Goal: Navigation & Orientation: Understand site structure

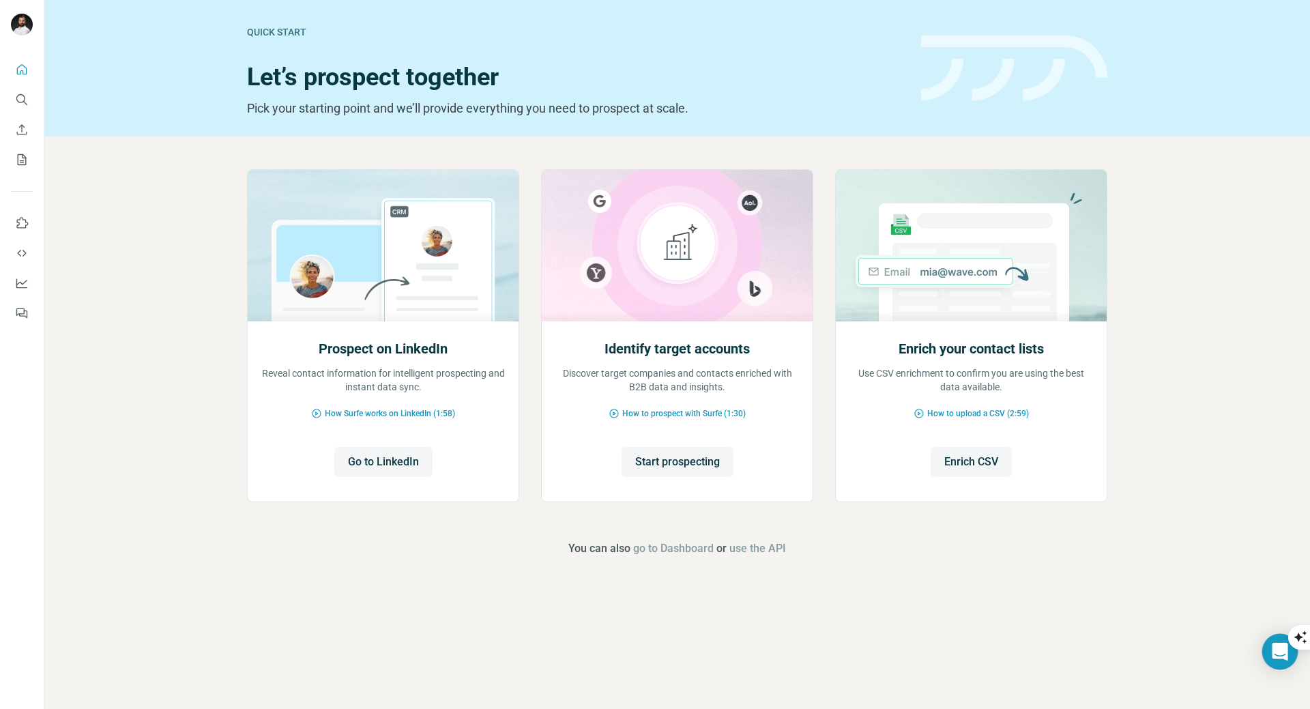
click at [1275, 649] on icon "Open Intercom Messenger" at bounding box center [1280, 652] width 16 height 18
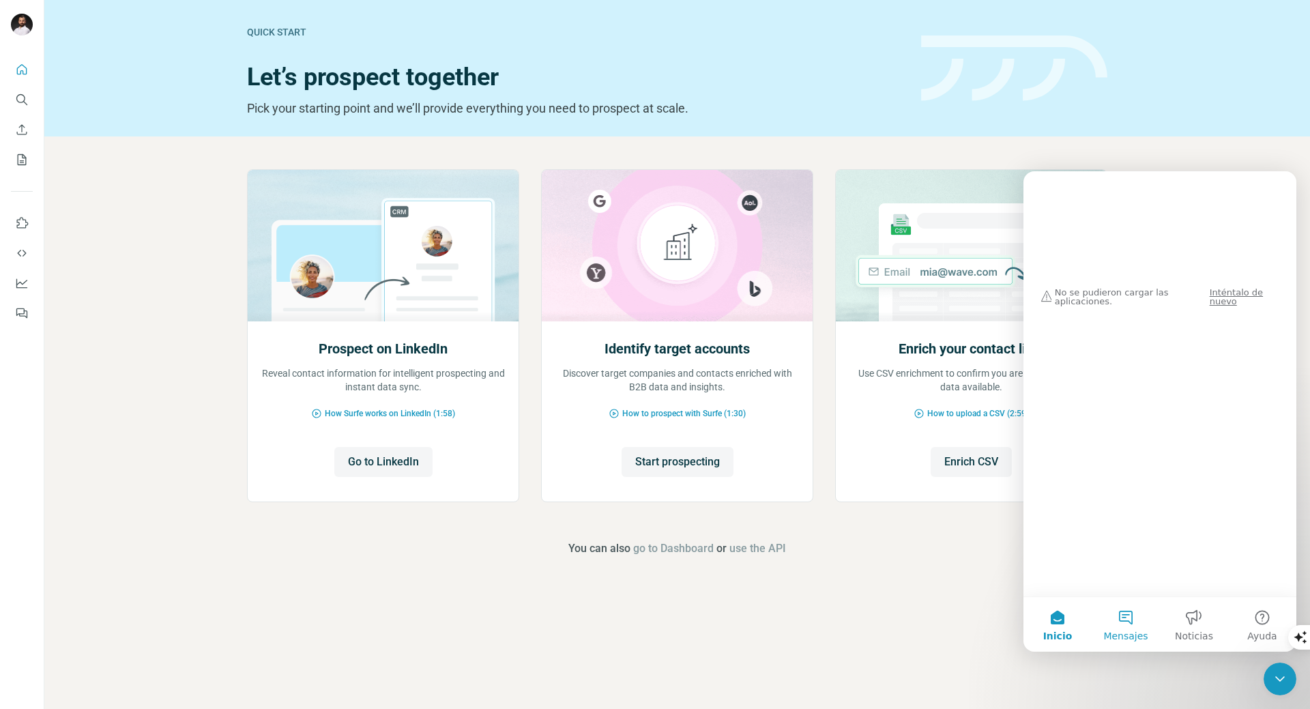
click at [1120, 619] on button "Mensajes" at bounding box center [1126, 624] width 68 height 55
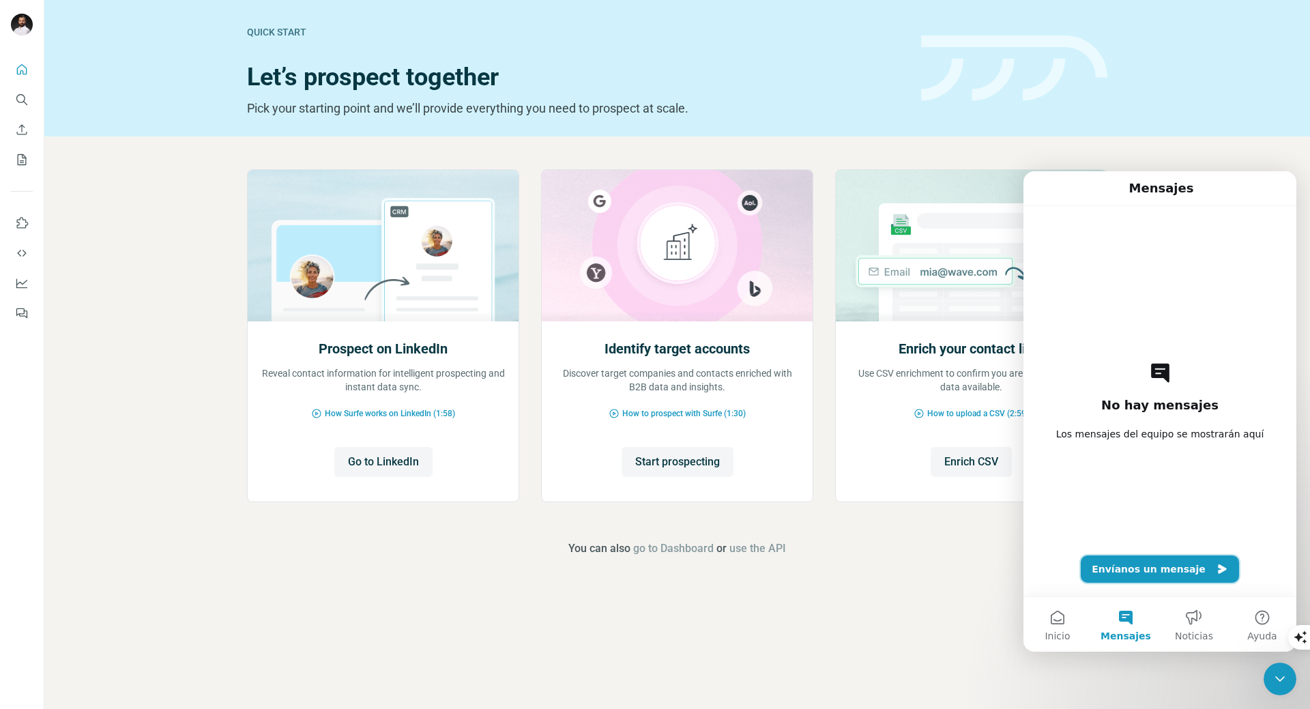
click at [1141, 566] on button "Envíanos un mensaje" at bounding box center [1160, 568] width 158 height 27
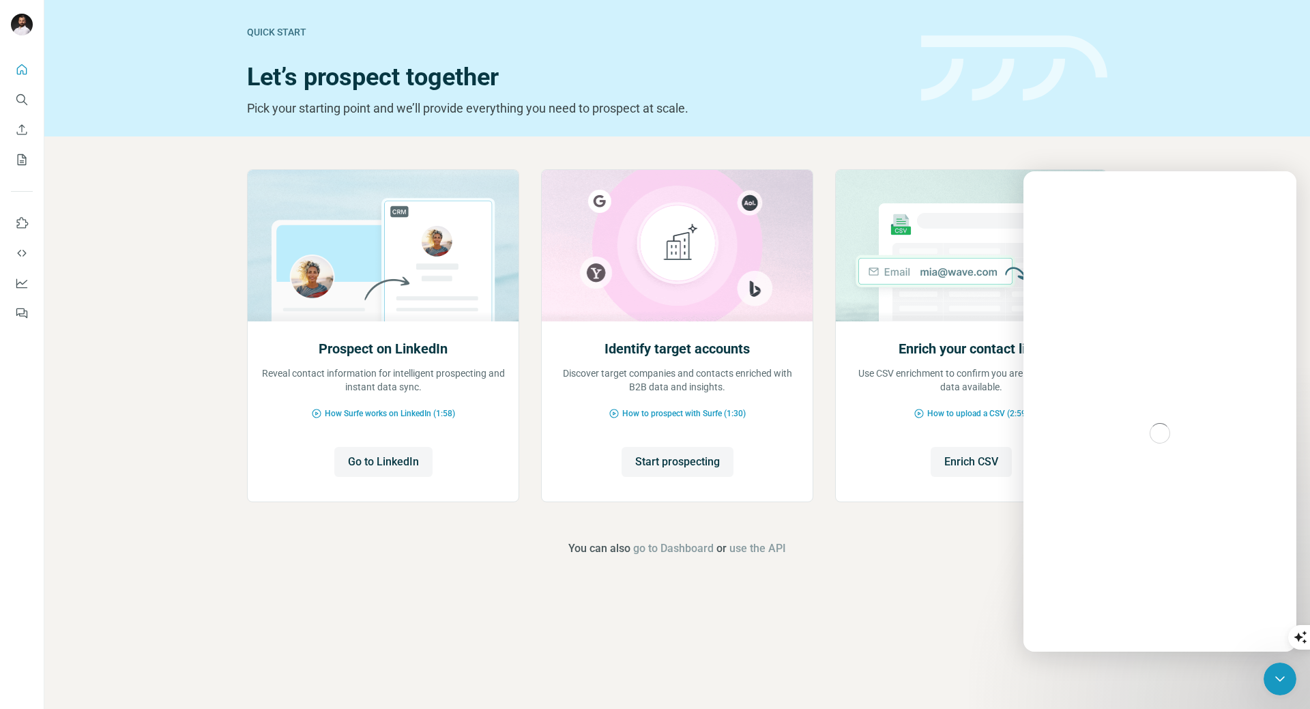
click at [1229, 446] on div "Intercom Messenger" at bounding box center [1159, 433] width 273 height 437
click at [23, 162] on icon "My lists" at bounding box center [22, 160] width 14 height 14
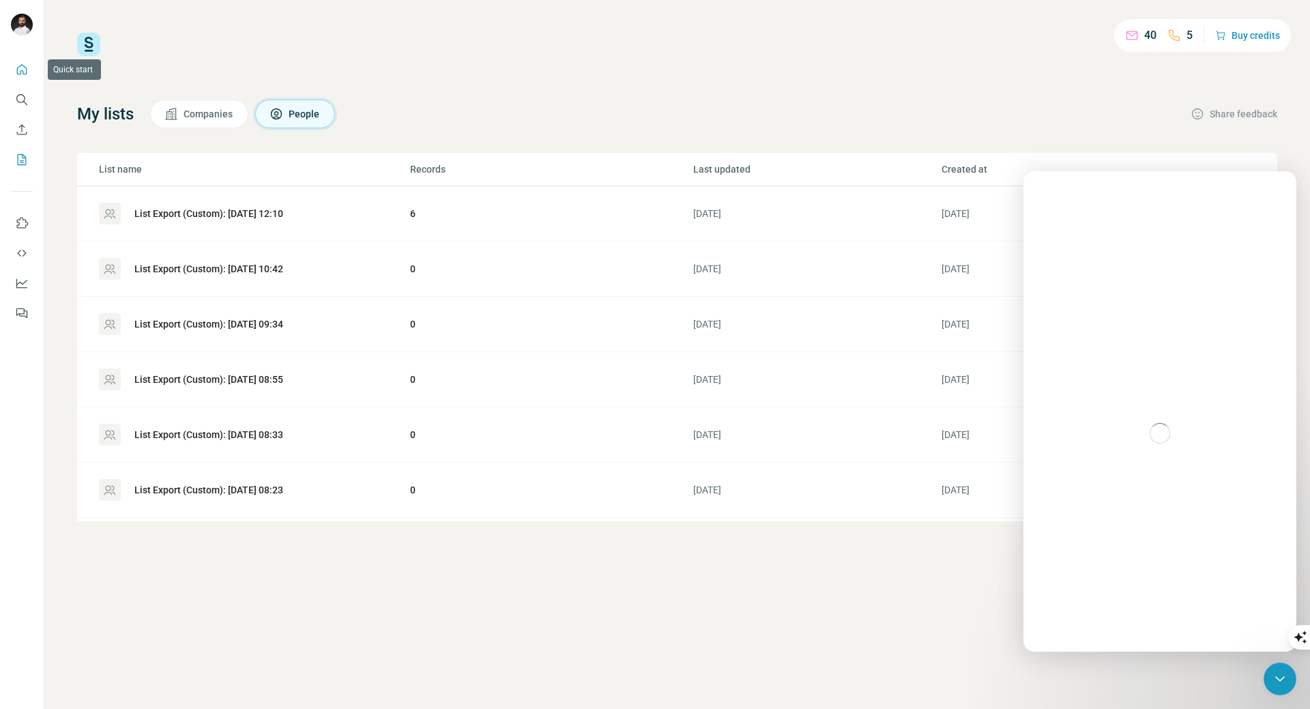
click at [26, 76] on button "Quick start" at bounding box center [22, 69] width 22 height 25
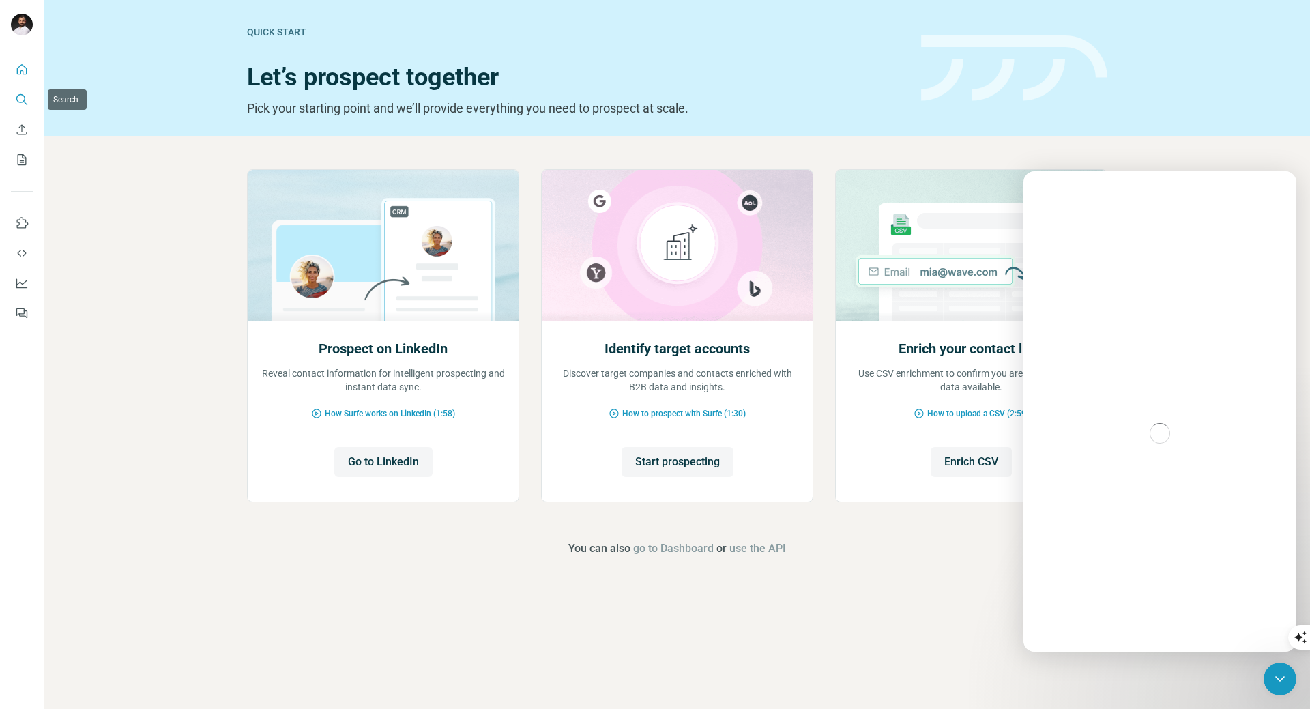
click at [18, 100] on icon "Search" at bounding box center [22, 100] width 14 height 14
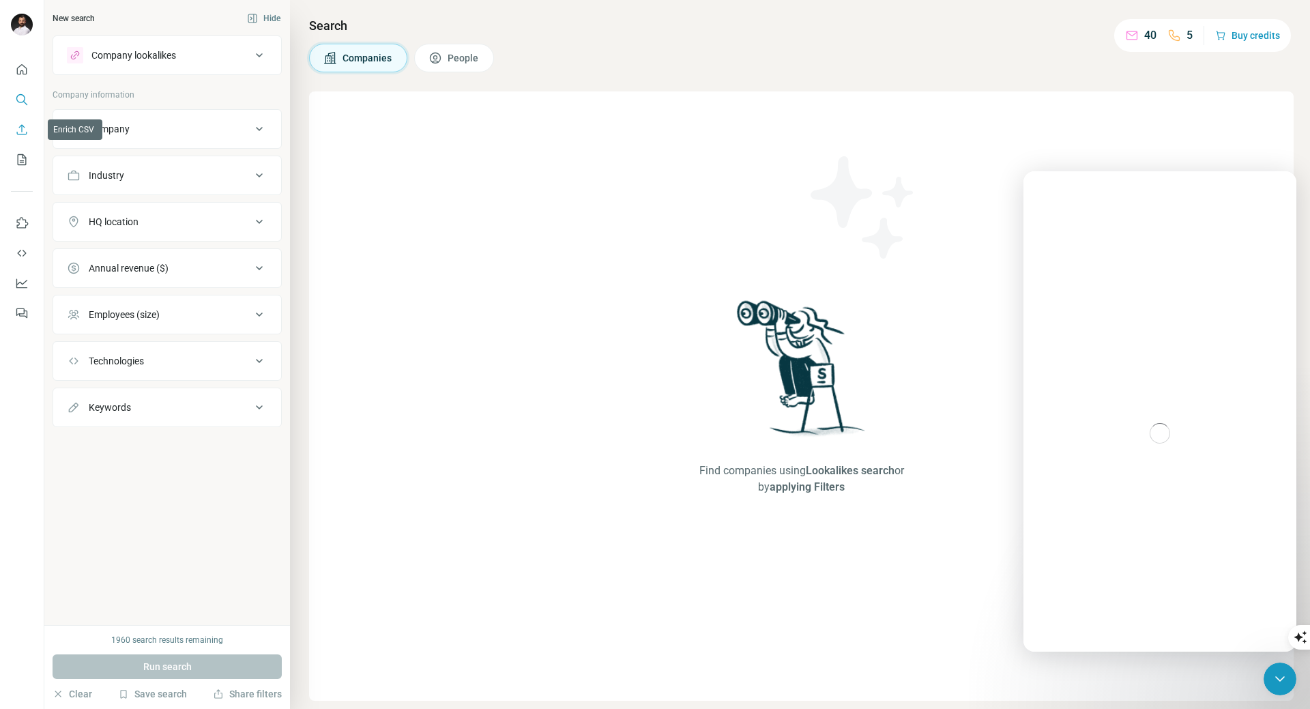
click at [18, 130] on icon "Enrich CSV" at bounding box center [22, 130] width 14 height 14
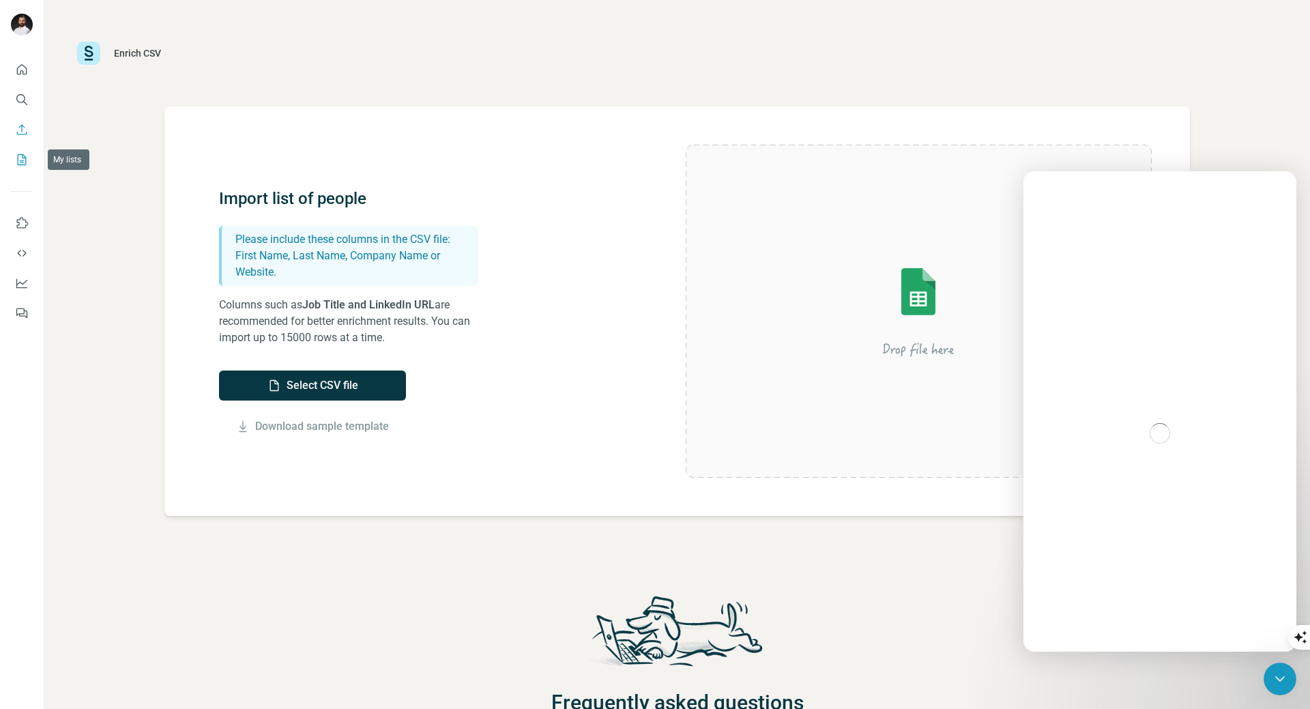
click at [26, 167] on button "My lists" at bounding box center [22, 159] width 22 height 25
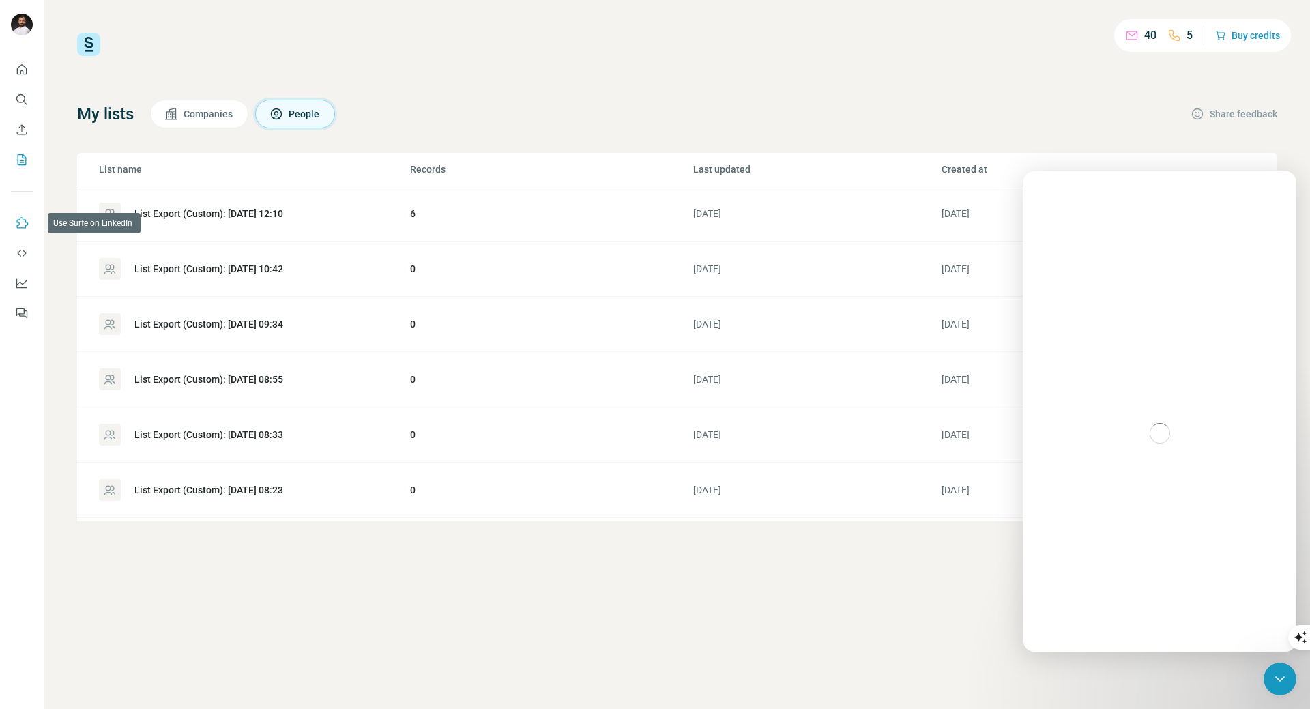
click at [26, 218] on icon "Use Surfe on LinkedIn" at bounding box center [22, 223] width 14 height 14
click at [211, 110] on span "Companies" at bounding box center [209, 114] width 50 height 14
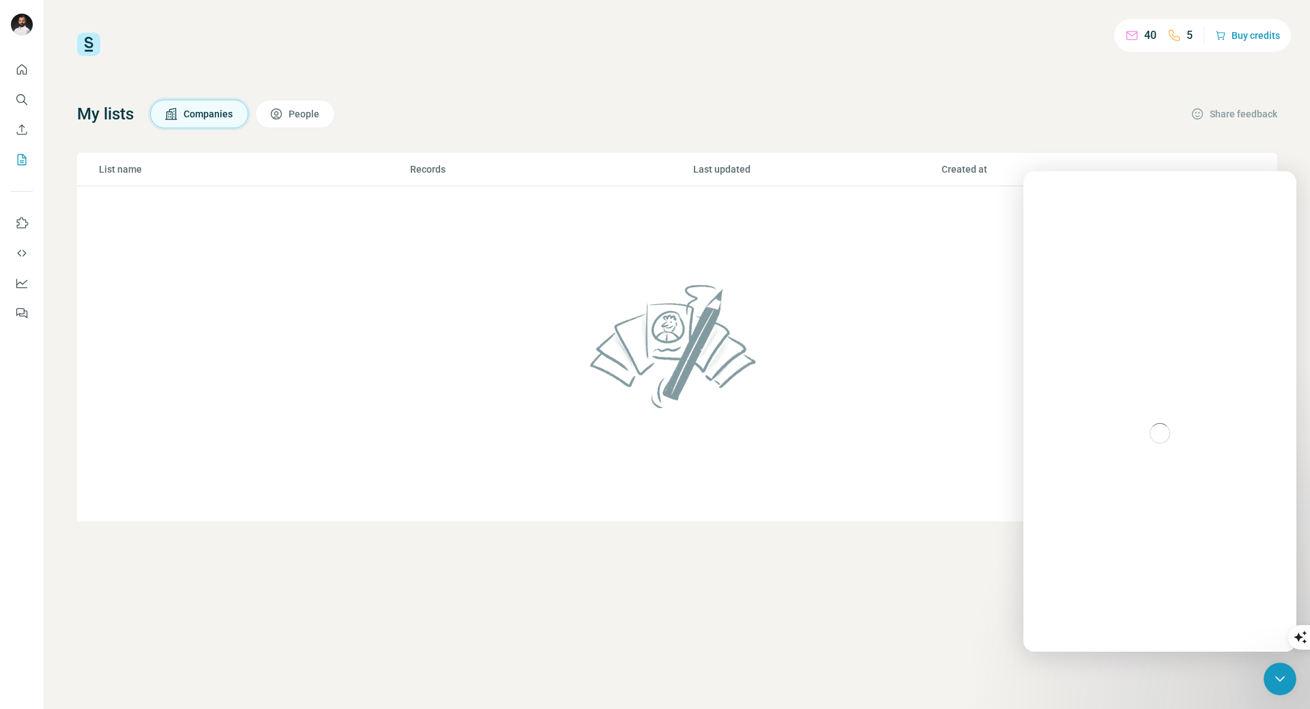
click at [297, 112] on span "People" at bounding box center [305, 114] width 32 height 14
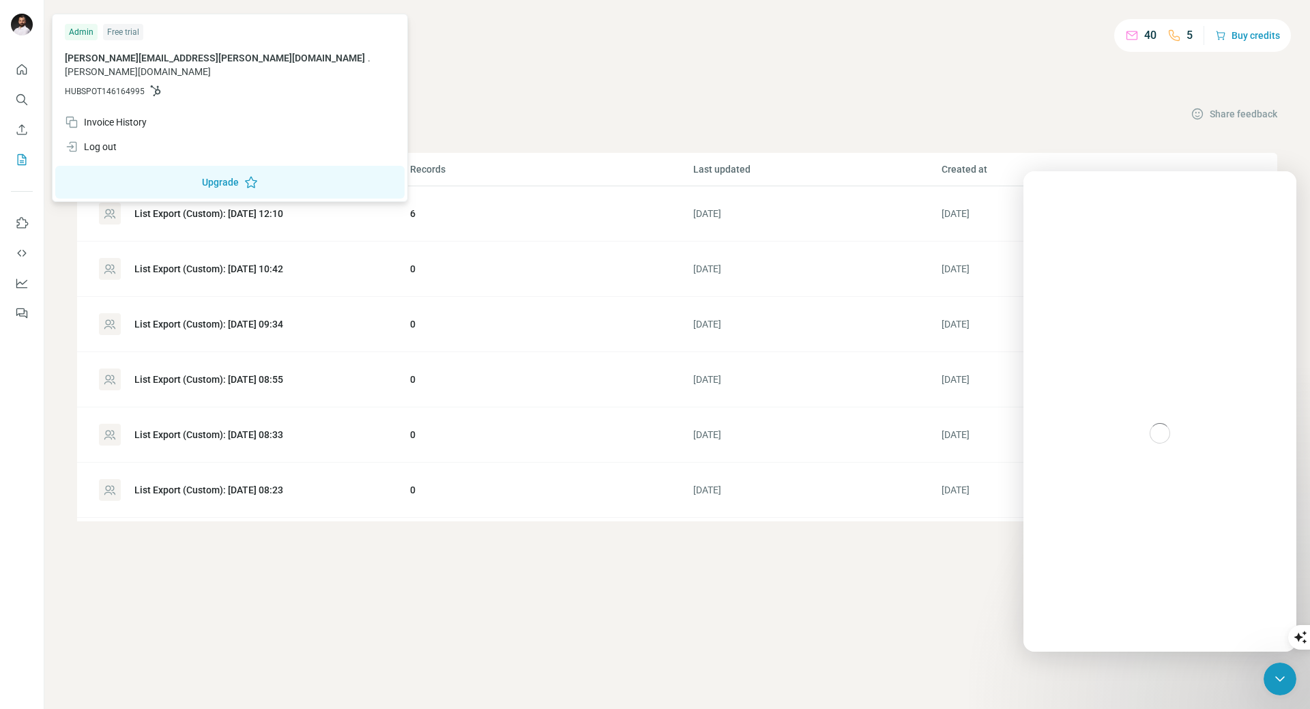
click at [527, 110] on div "My lists Companies People Share feedback" at bounding box center [677, 114] width 1200 height 29
